Goal: Transaction & Acquisition: Download file/media

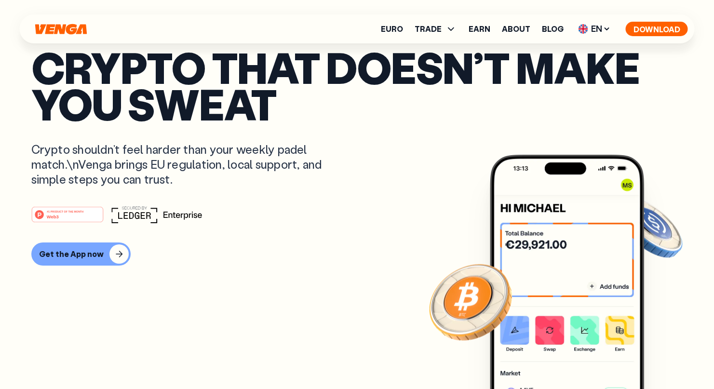
click at [649, 27] on button "Download" at bounding box center [657, 29] width 62 height 14
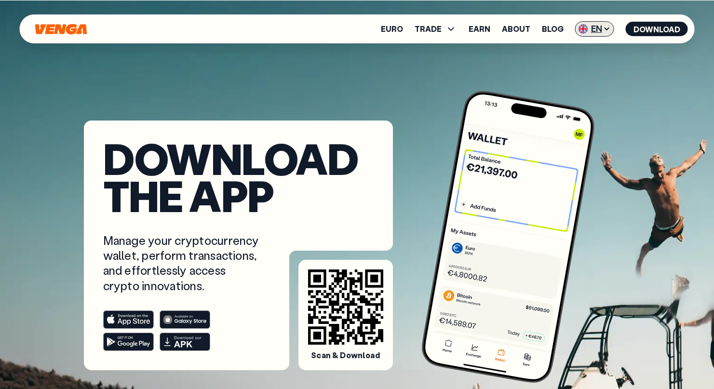
click at [604, 30] on icon at bounding box center [607, 29] width 8 height 8
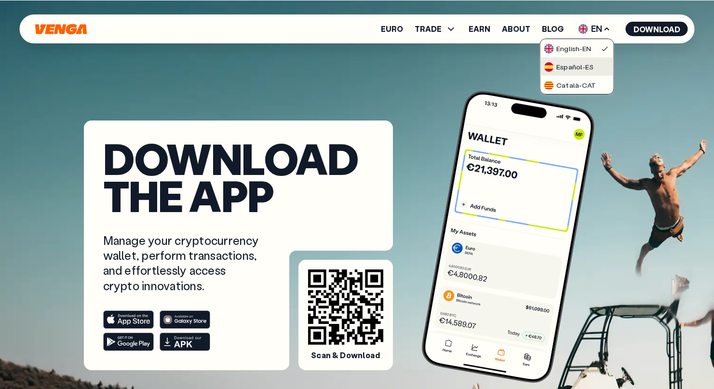
click at [582, 64] on div "Español - ES" at bounding box center [569, 67] width 50 height 10
